Goal: Find specific page/section: Find specific page/section

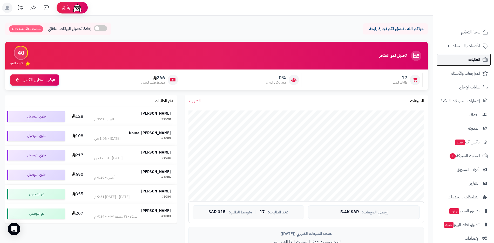
click at [479, 60] on span "الطلبات" at bounding box center [475, 59] width 12 height 7
